Goal: Information Seeking & Learning: Check status

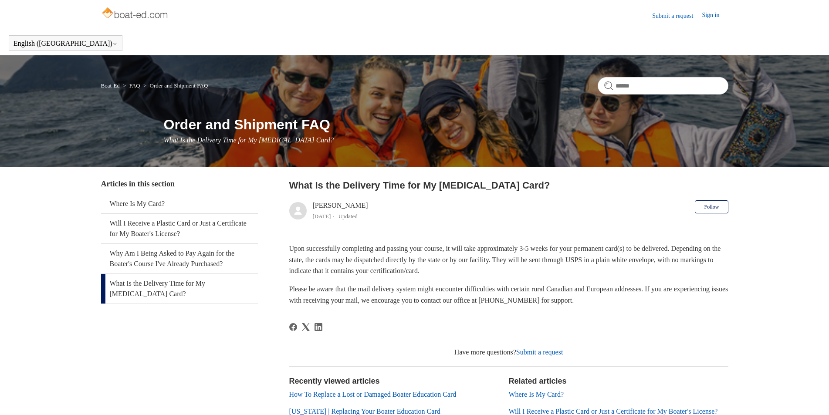
scroll to position [37, 0]
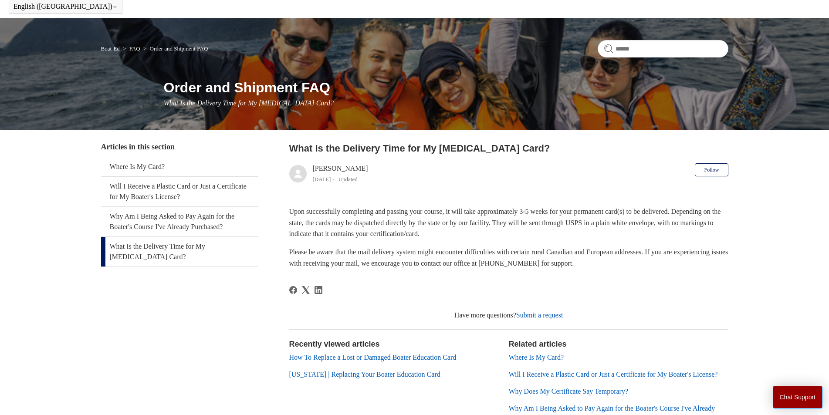
click at [546, 353] on li "Where Is My Card?" at bounding box center [618, 357] width 219 height 10
click at [546, 354] on link "Where Is My Card?" at bounding box center [536, 357] width 55 height 7
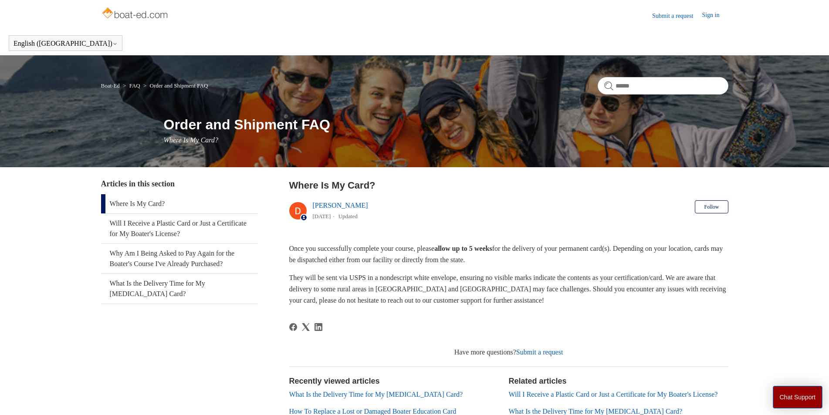
click at [553, 393] on link "Will I Receive a Plastic Card or Just a Certificate for My Boater's License?" at bounding box center [613, 394] width 209 height 7
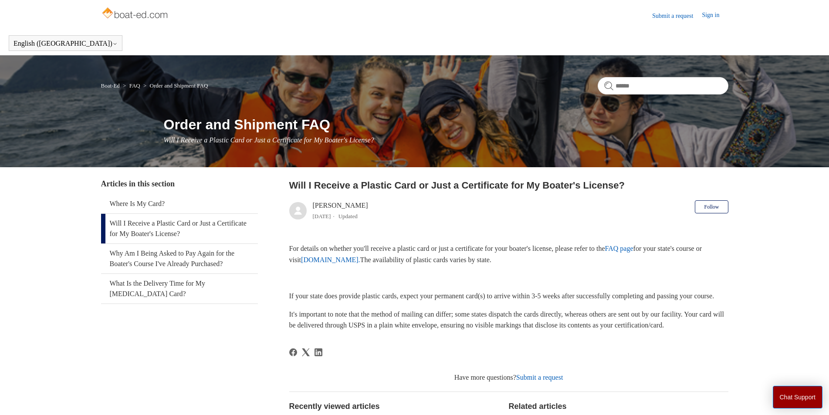
click at [547, 381] on link "Submit a request" at bounding box center [539, 377] width 47 height 7
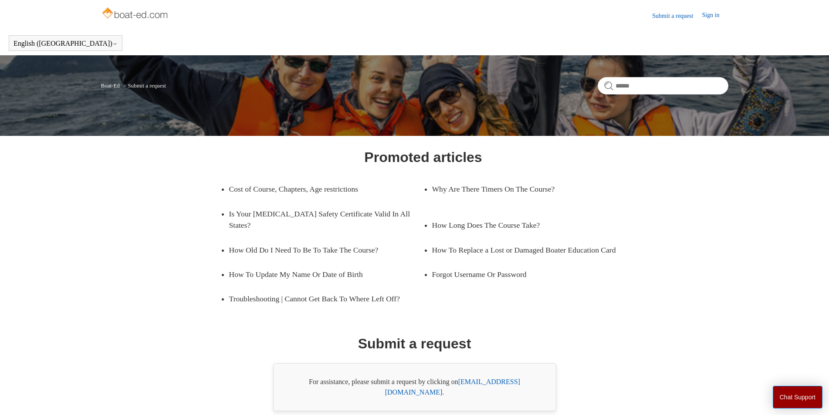
scroll to position [31, 0]
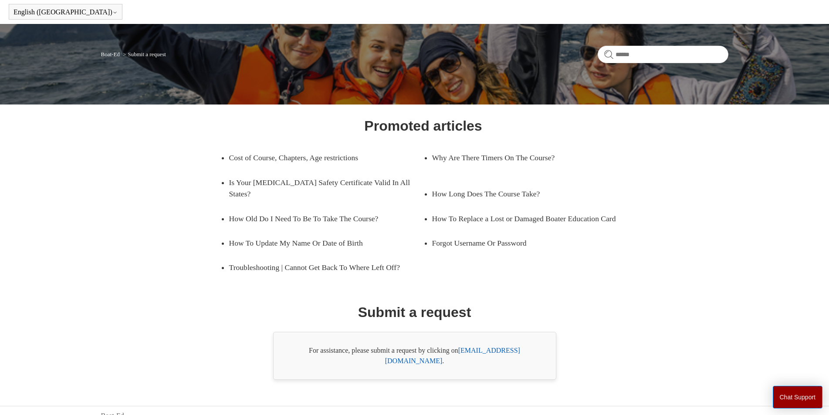
click at [489, 354] on link "support@boat-ed.com" at bounding box center [452, 356] width 135 height 18
click at [482, 350] on link "support@boat-ed.com" at bounding box center [452, 356] width 135 height 18
click at [499, 352] on link "support@boat-ed.com" at bounding box center [452, 356] width 135 height 18
click at [515, 350] on link "support@boat-ed.com" at bounding box center [452, 356] width 135 height 18
click at [473, 349] on link "support@boat-ed.com" at bounding box center [452, 356] width 135 height 18
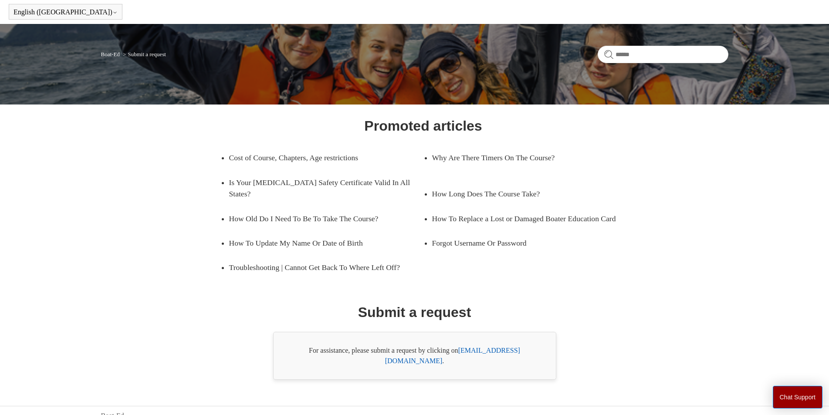
click at [501, 351] on link "support@boat-ed.com" at bounding box center [452, 356] width 135 height 18
click at [493, 350] on link "support@boat-ed.com" at bounding box center [452, 356] width 135 height 18
drag, startPoint x: 493, startPoint y: 350, endPoint x: 575, endPoint y: 365, distance: 83.8
click at [575, 365] on div "Promoted articles Cost of Course, Chapters, Age restrictions Why Are There Time…" at bounding box center [414, 247] width 564 height 264
click at [492, 350] on link "support@boat-ed.com" at bounding box center [452, 356] width 135 height 18
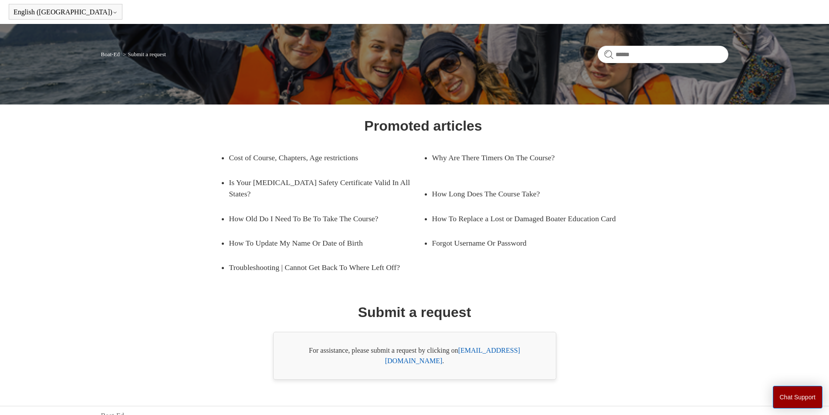
scroll to position [0, 0]
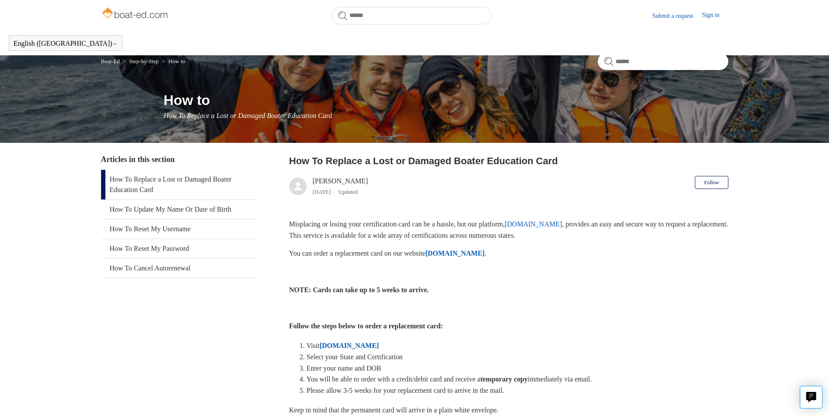
scroll to position [403, 0]
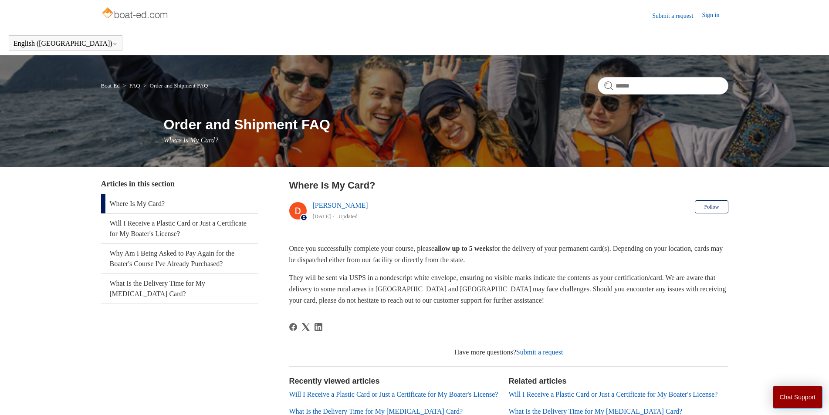
click at [535, 355] on link "Submit a request" at bounding box center [539, 351] width 47 height 7
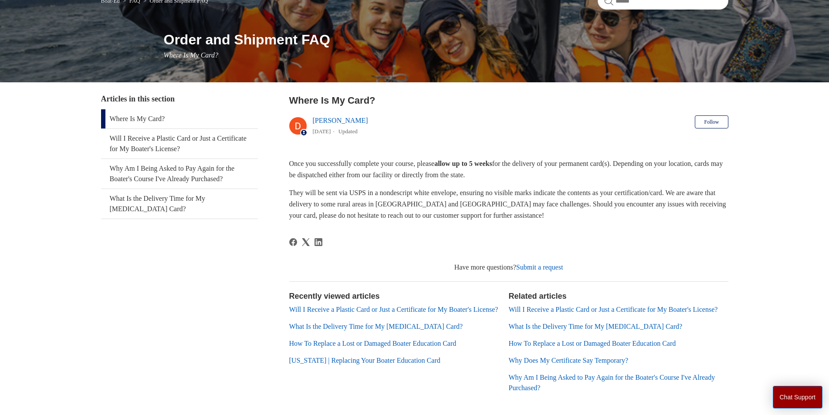
scroll to position [135, 0]
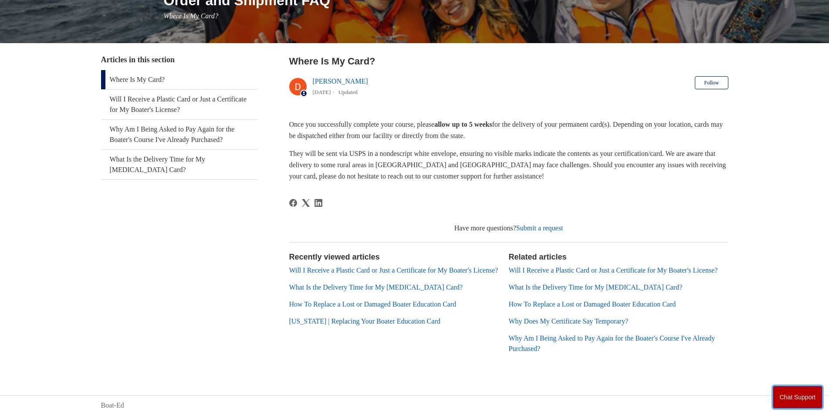
click at [798, 405] on button "Chat Support" at bounding box center [798, 397] width 50 height 23
click at [549, 211] on body "Skip to main content Submit a request Sign in English (US) Español Français Boa…" at bounding box center [414, 145] width 829 height 539
click at [220, 97] on link "Will I Receive a Plastic Card or Just a Certificate for My Boater's License?" at bounding box center [179, 105] width 157 height 30
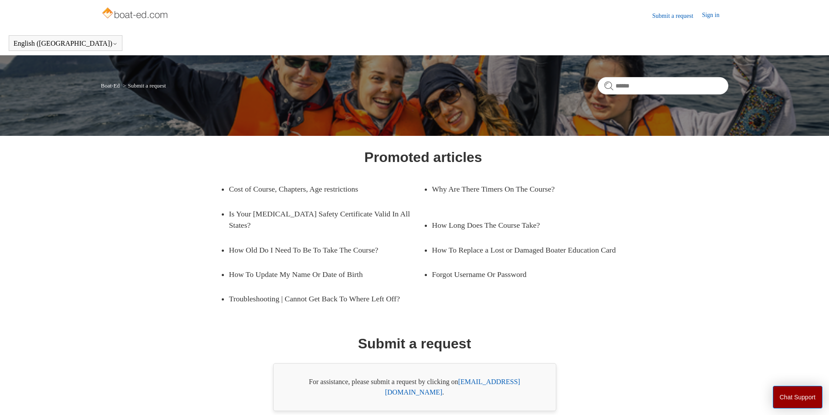
click at [512, 382] on link "support@boat-ed.com" at bounding box center [452, 387] width 135 height 18
click at [518, 382] on link "support@boat-ed.com" at bounding box center [452, 387] width 135 height 18
click at [516, 386] on link "support@boat-ed.com" at bounding box center [452, 387] width 135 height 18
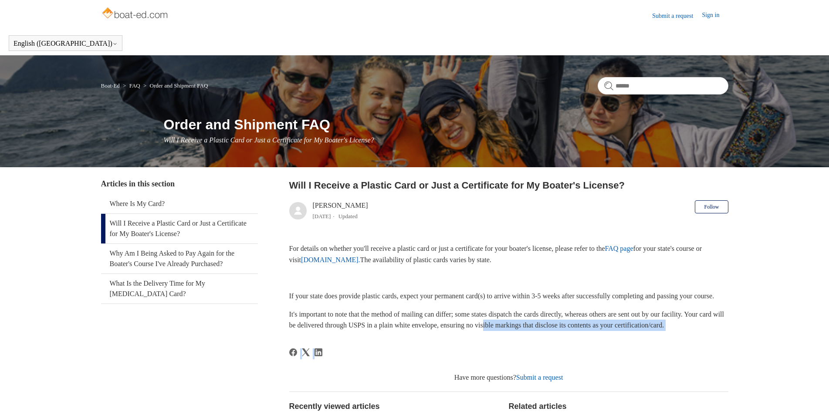
drag, startPoint x: 560, startPoint y: 375, endPoint x: 545, endPoint y: 336, distance: 42.3
click at [545, 336] on article "Will I Receive a Plastic Card or Just a Certificate for My Boater's License? [P…" at bounding box center [508, 348] width 439 height 341
click at [535, 285] on div "For details on whether you'll receive a plastic card or just a certificate for …" at bounding box center [508, 287] width 439 height 88
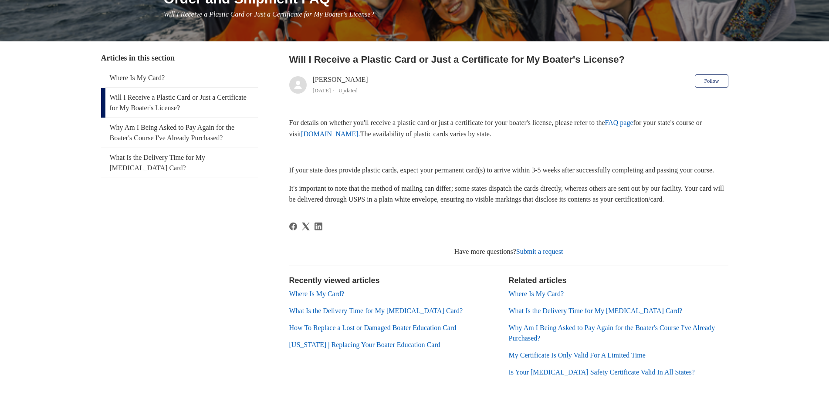
scroll to position [127, 0]
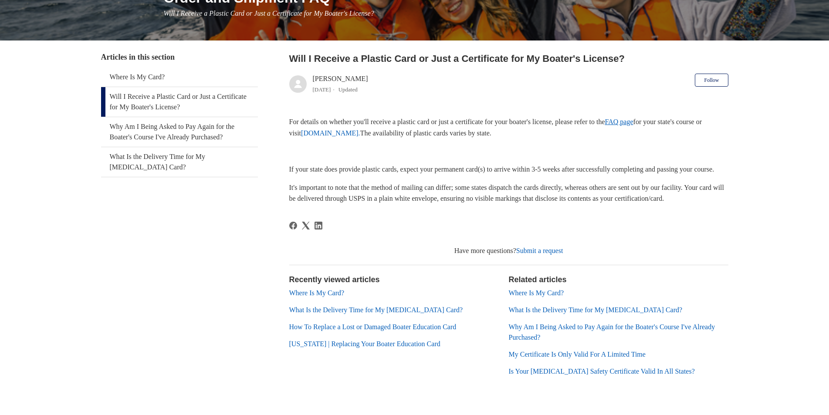
click at [633, 123] on link "FAQ page" at bounding box center [619, 121] width 28 height 7
